Goal: Navigation & Orientation: Find specific page/section

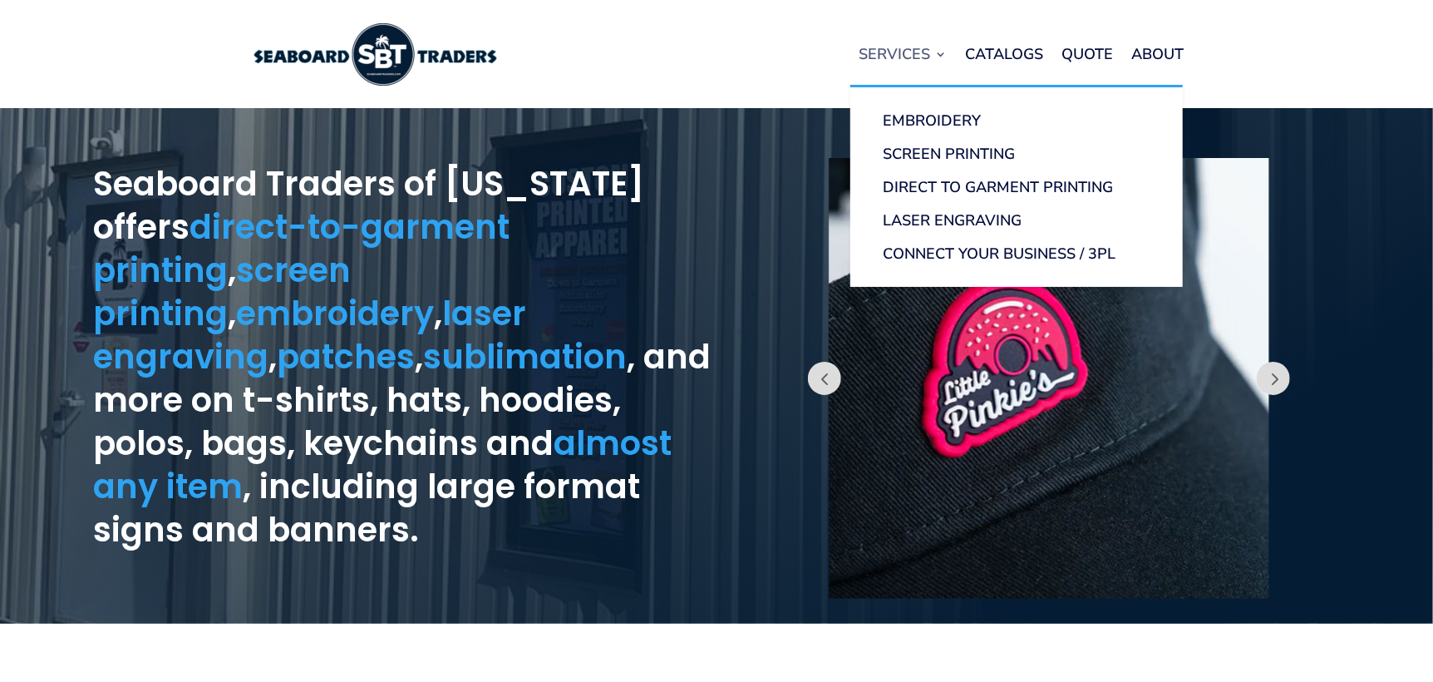
click at [921, 51] on link "Services" at bounding box center [904, 53] width 88 height 63
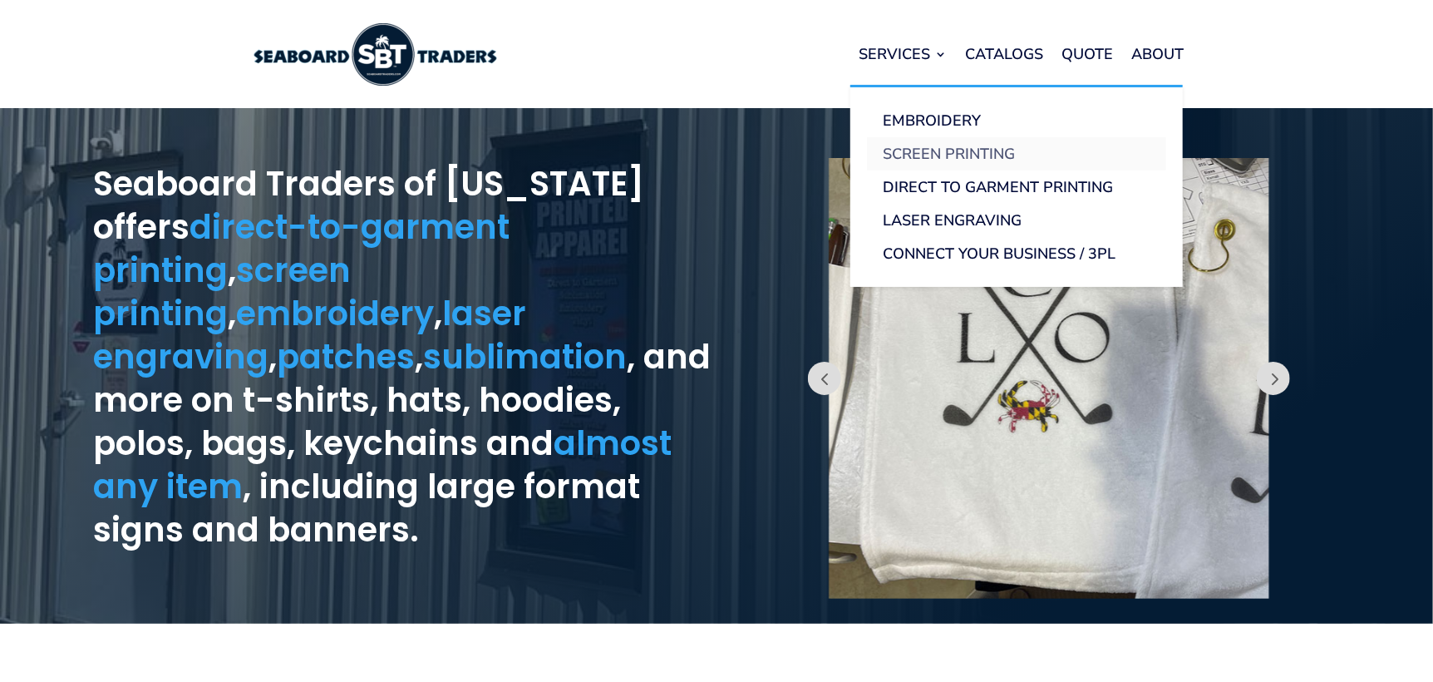
click at [941, 157] on link "Screen Printing" at bounding box center [1016, 153] width 299 height 33
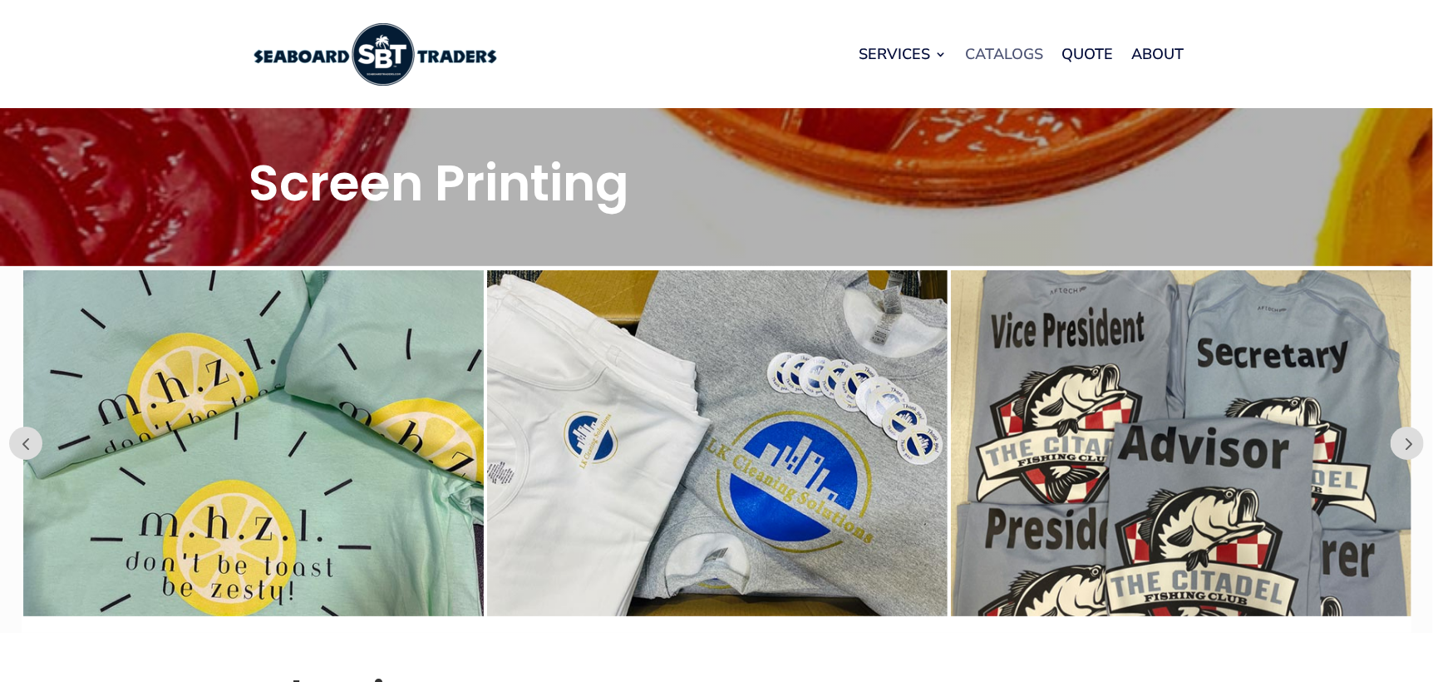
click at [997, 58] on link "Catalogs" at bounding box center [1005, 53] width 78 height 63
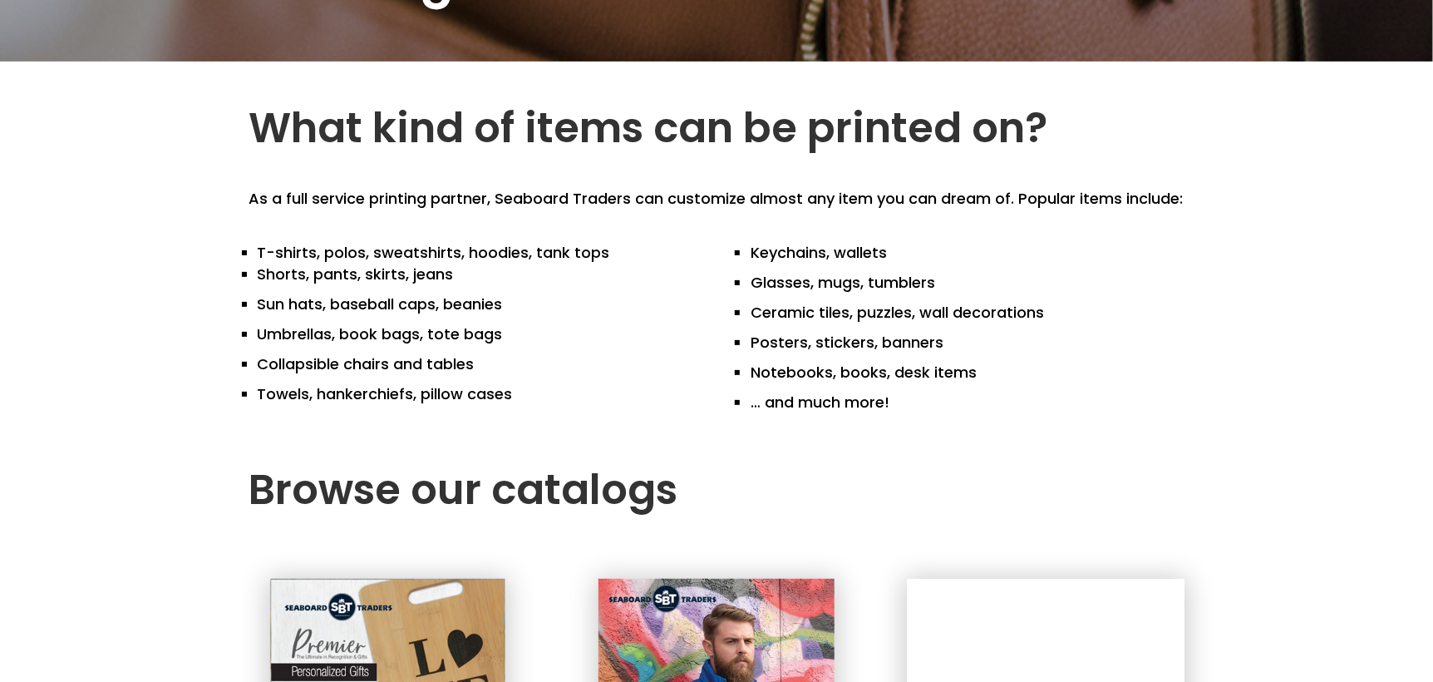
scroll to position [249, 0]
